Goal: Transaction & Acquisition: Book appointment/travel/reservation

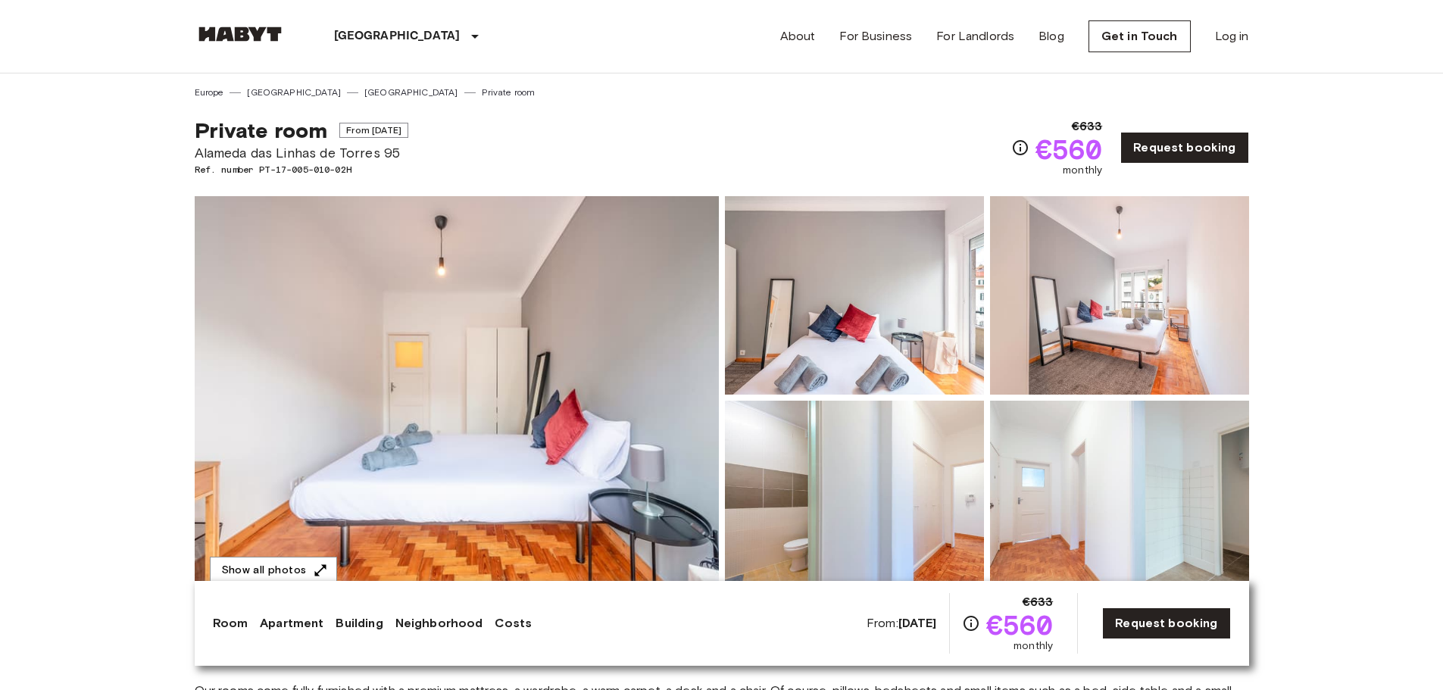
click at [388, 131] on span "From [DATE]" at bounding box center [373, 130] width 69 height 15
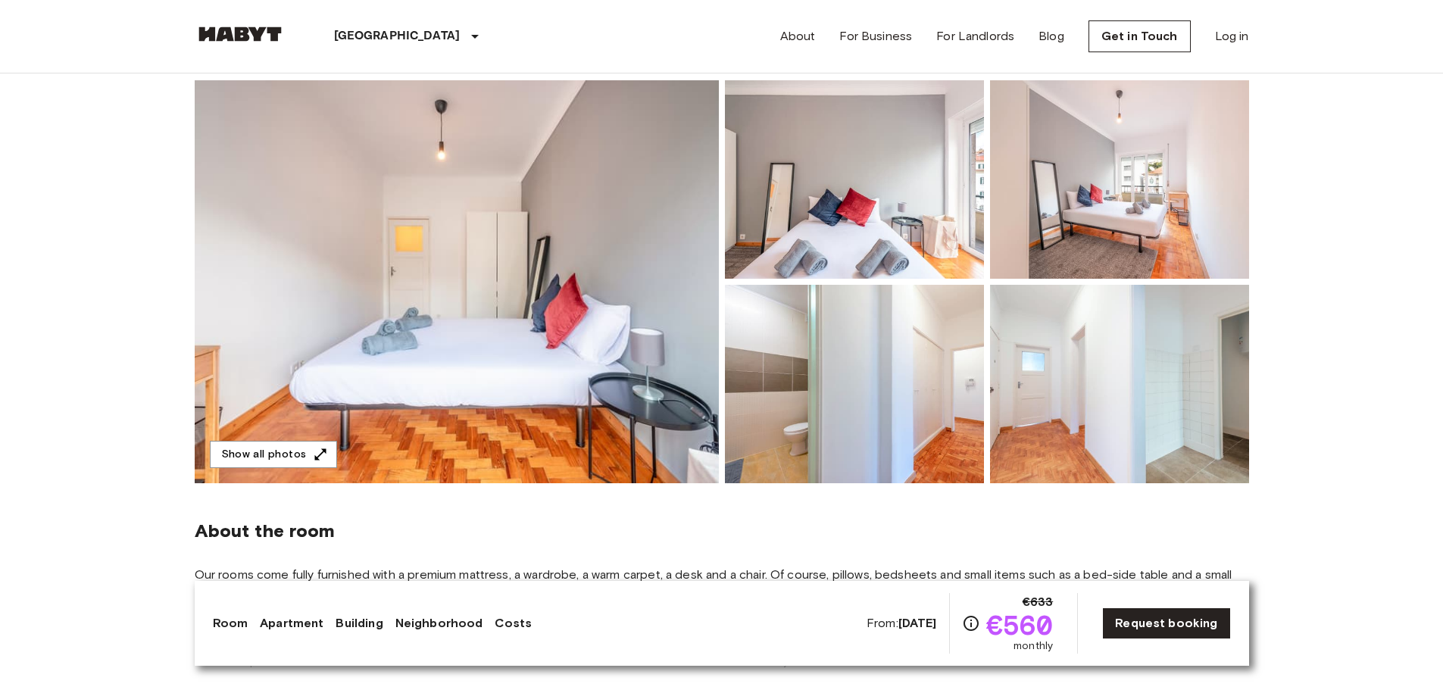
scroll to position [76, 0]
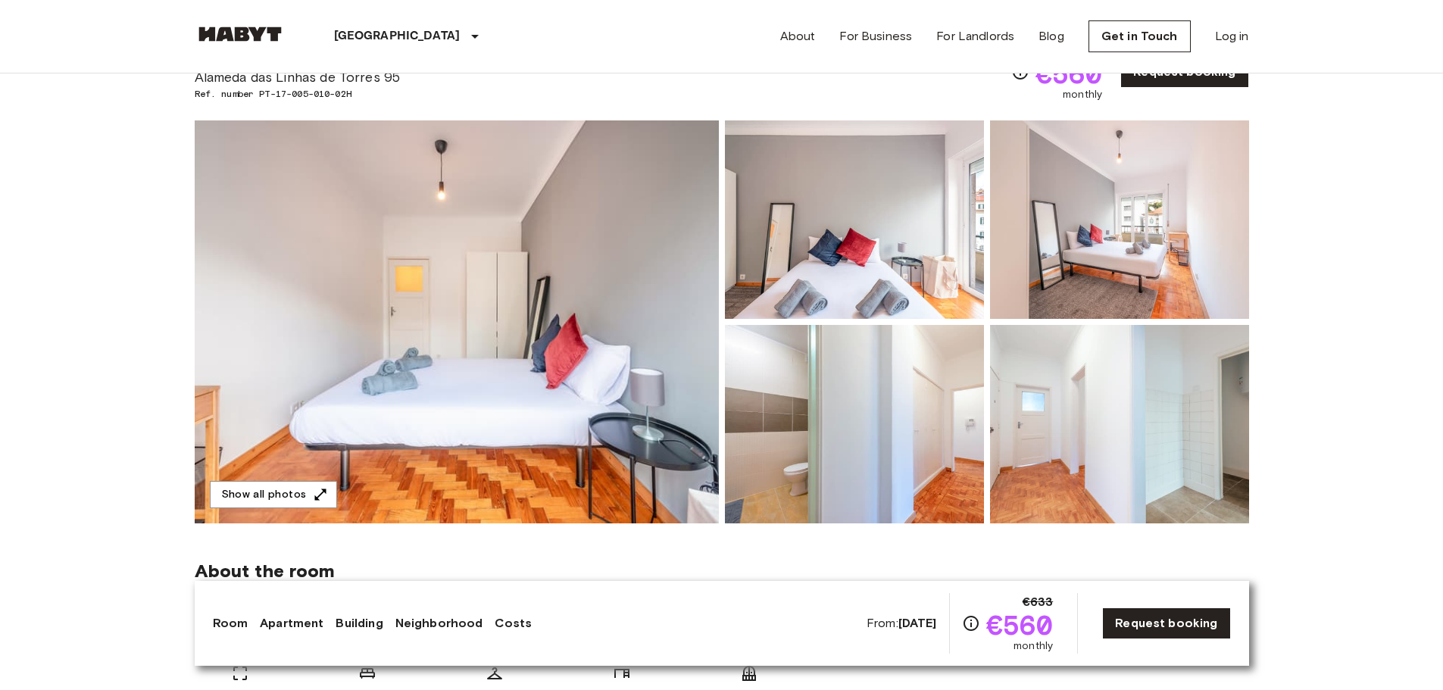
click at [503, 622] on link "Costs" at bounding box center [513, 623] width 37 height 18
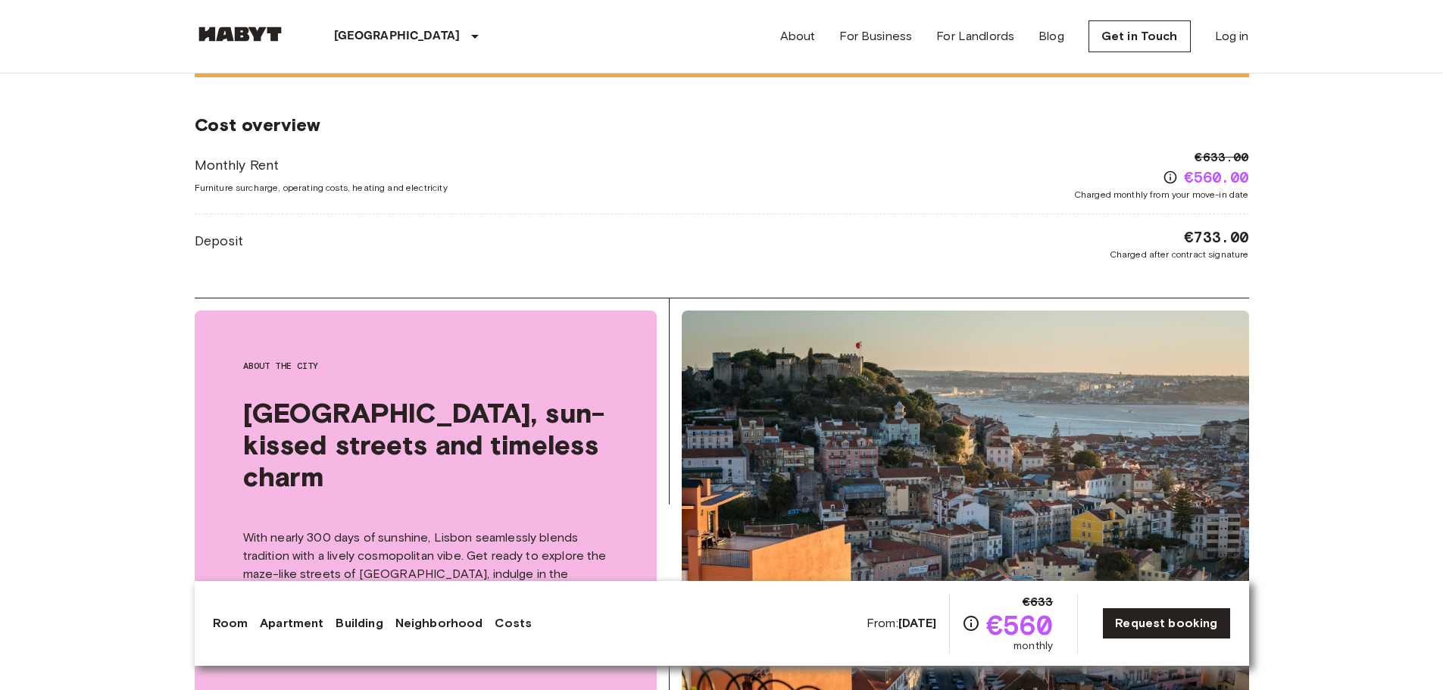
scroll to position [2021, 0]
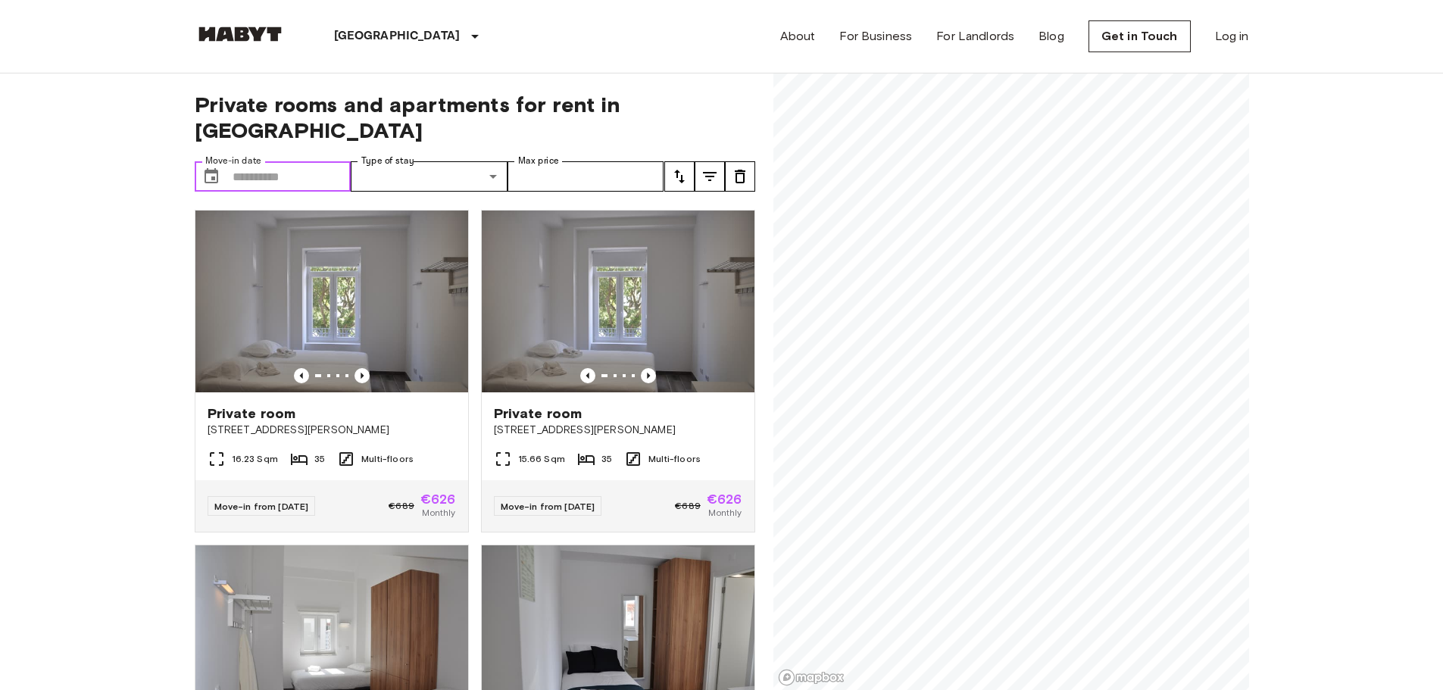
click at [257, 161] on input "Move-in date" at bounding box center [292, 176] width 119 height 30
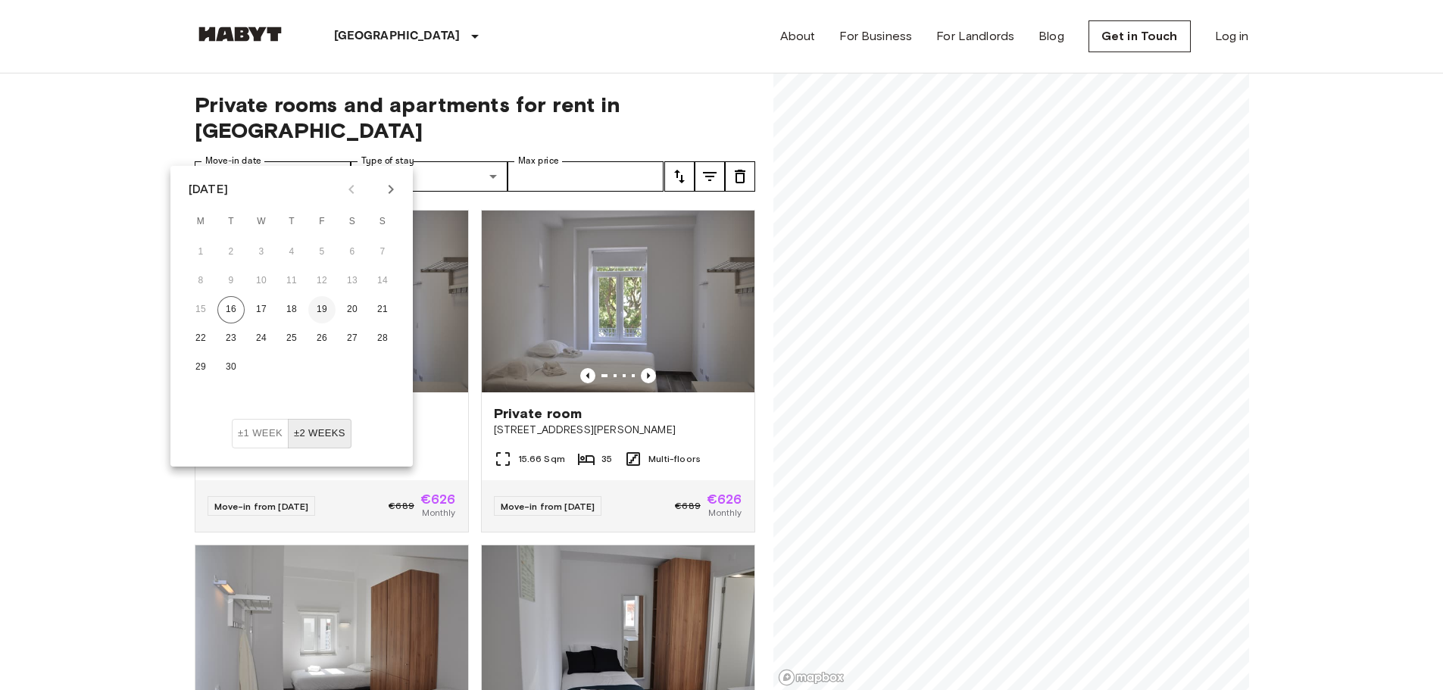
click at [327, 309] on button "19" at bounding box center [321, 309] width 27 height 27
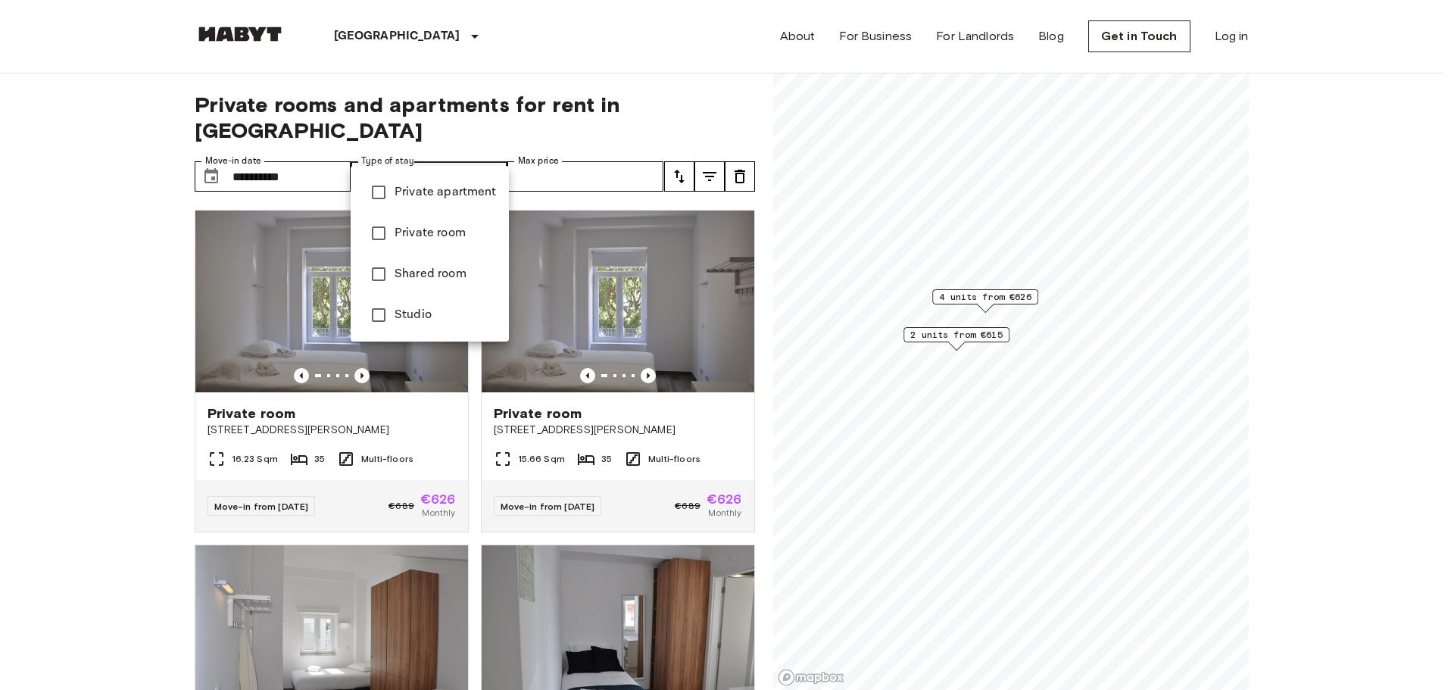
click at [246, 133] on div at bounding box center [727, 345] width 1454 height 690
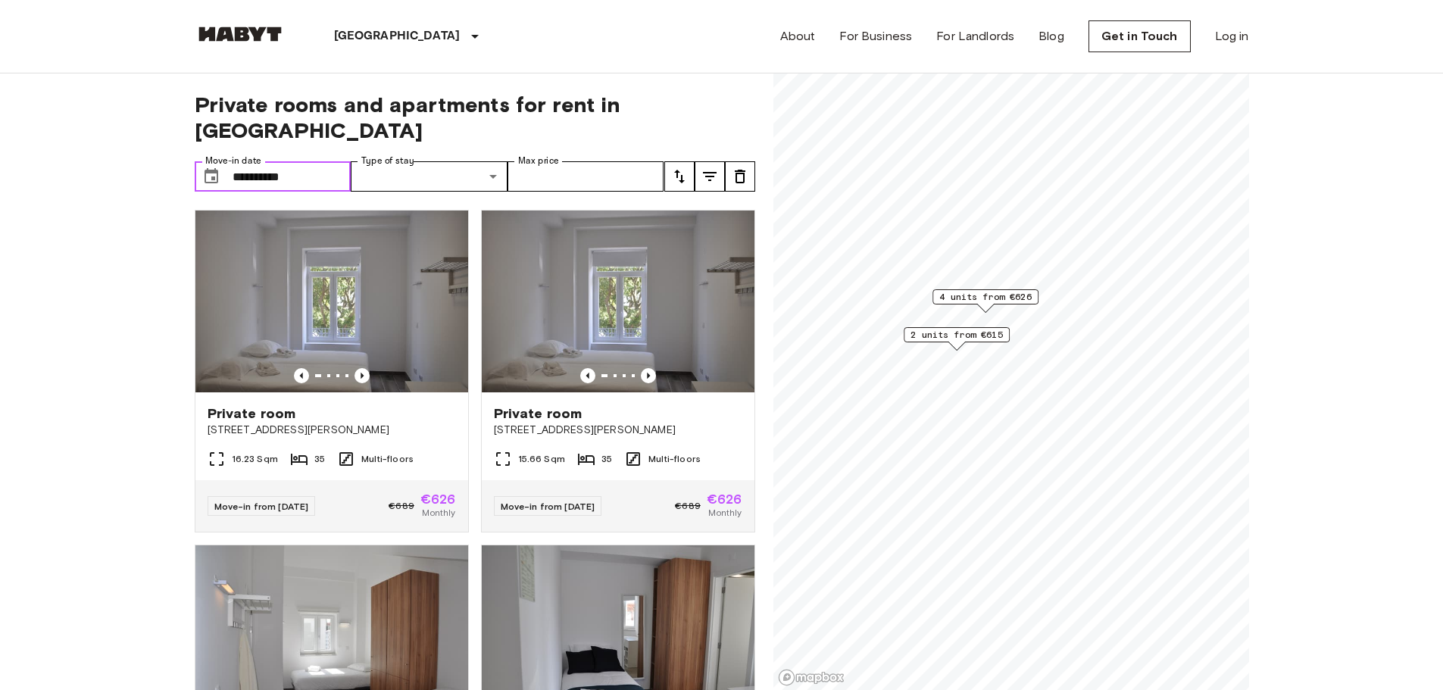
click at [264, 161] on input "**********" at bounding box center [292, 176] width 119 height 30
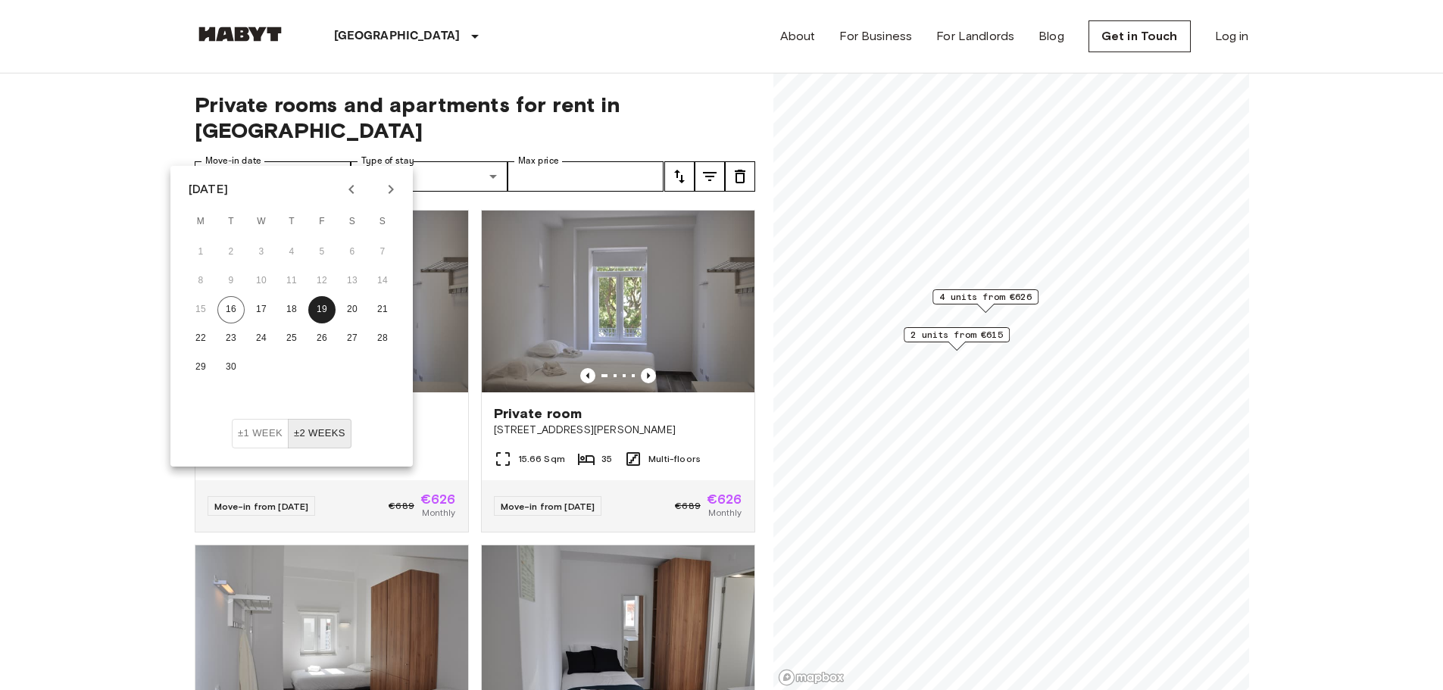
click at [401, 186] on button "Next month" at bounding box center [391, 189] width 26 height 26
click at [388, 191] on icon "Next month" at bounding box center [391, 189] width 18 height 18
click at [350, 329] on button "22" at bounding box center [352, 338] width 27 height 27
type input "**********"
